Goal: Information Seeking & Learning: Learn about a topic

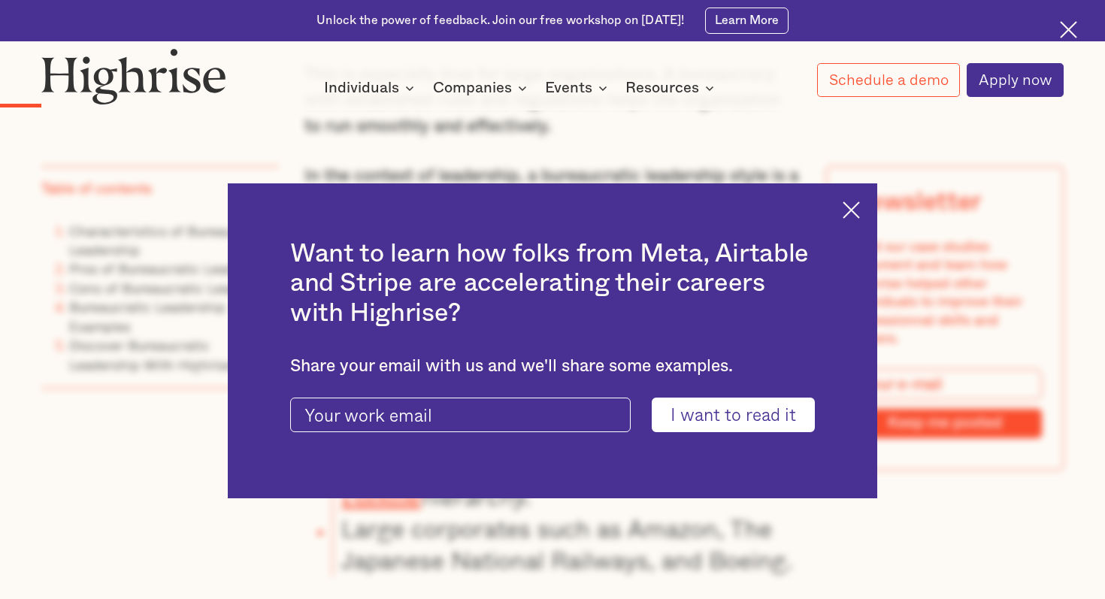
scroll to position [1244, 0]
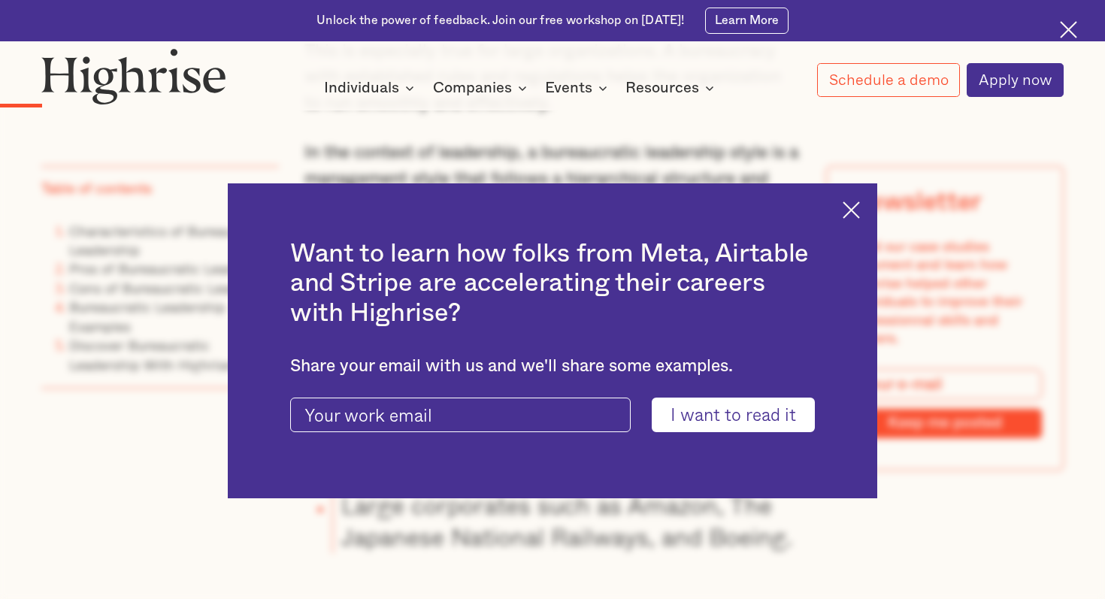
click at [847, 199] on div "Want to learn how folks from Meta, Airtable and Stripe are accelerating their c…" at bounding box center [552, 340] width 649 height 315
click at [849, 203] on img at bounding box center [850, 209] width 17 height 17
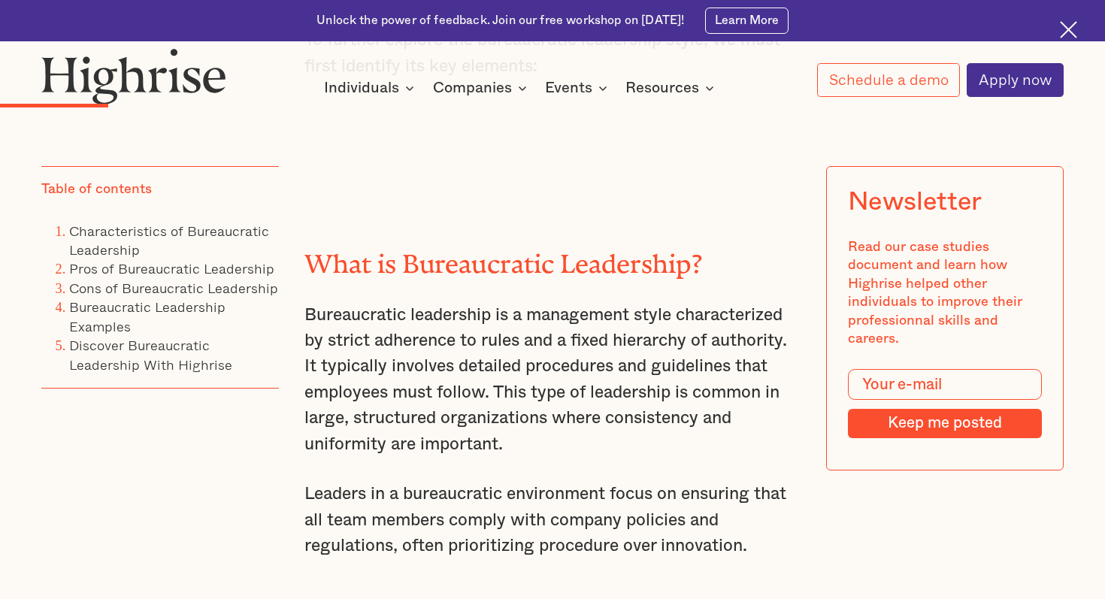
scroll to position [1949, 0]
